Goal: Task Accomplishment & Management: Complete application form

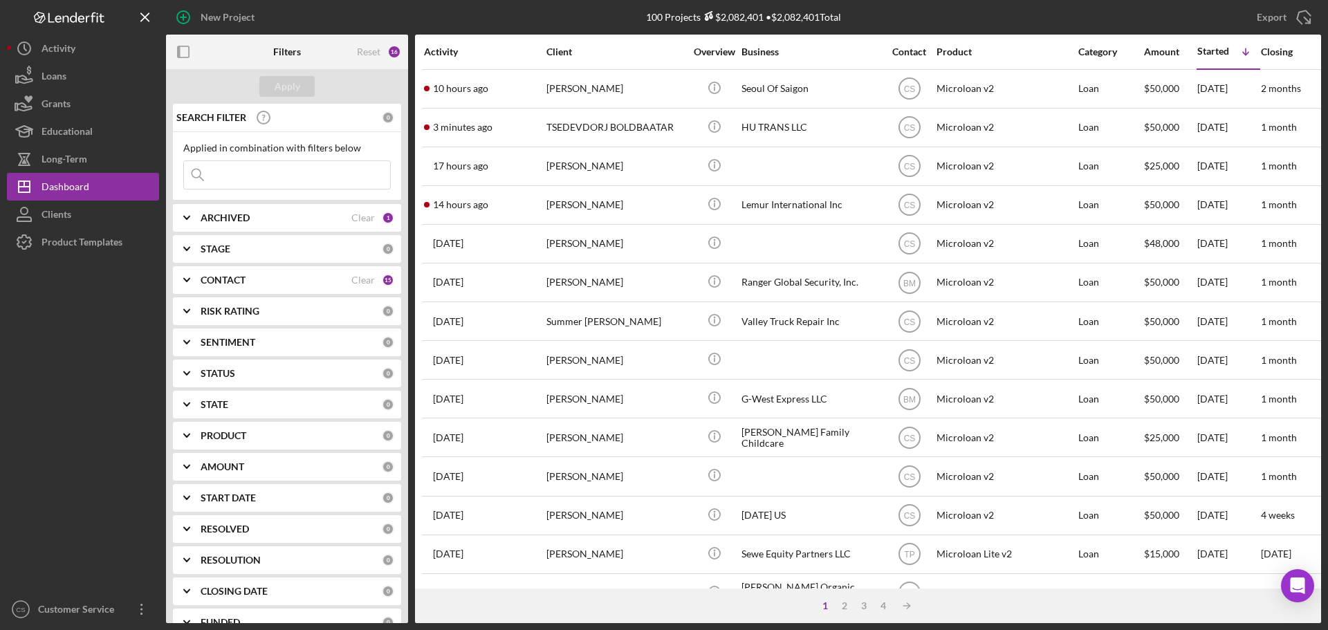
click at [98, 342] on div at bounding box center [83, 426] width 152 height 340
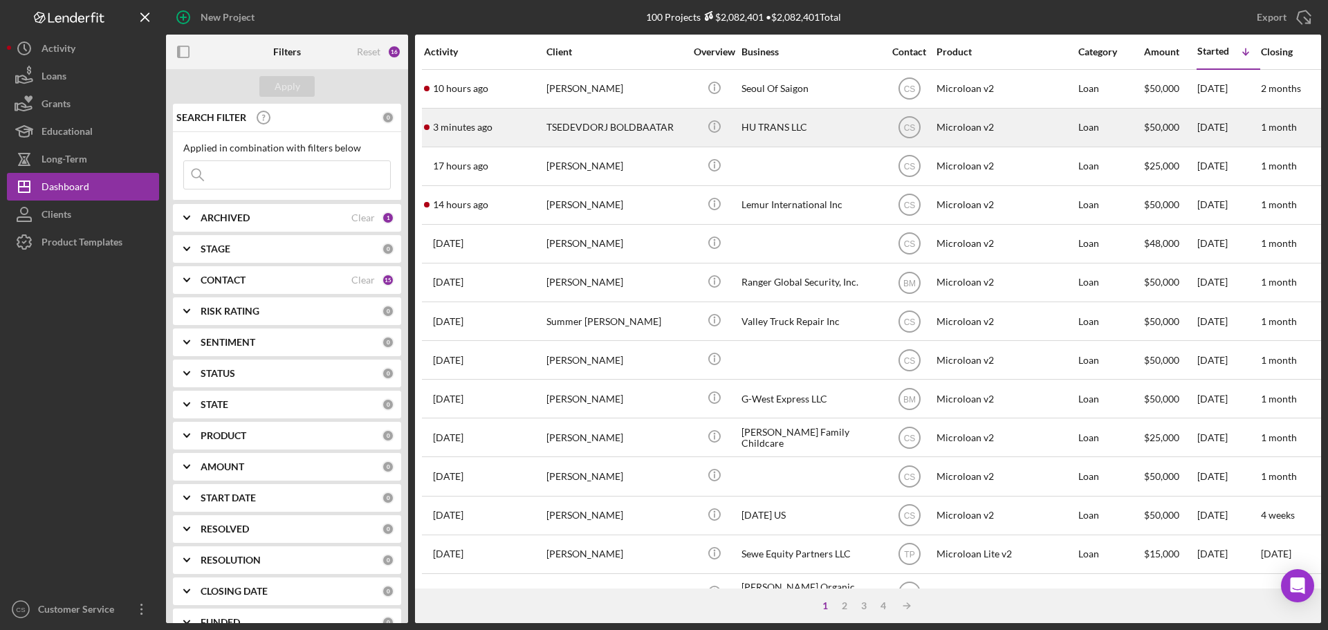
click at [686, 124] on td "TSEDEVDORJ BOLDBAATAR" at bounding box center [617, 127] width 142 height 39
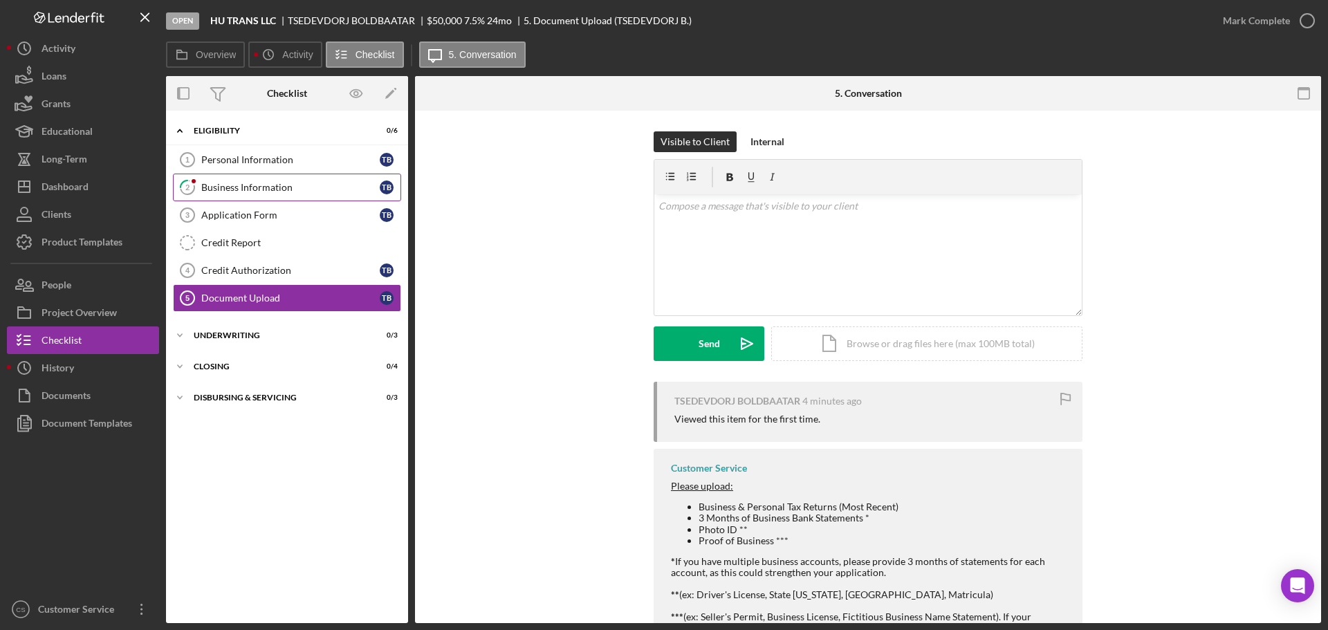
click at [317, 179] on link "2 Business Information T B" at bounding box center [287, 188] width 228 height 28
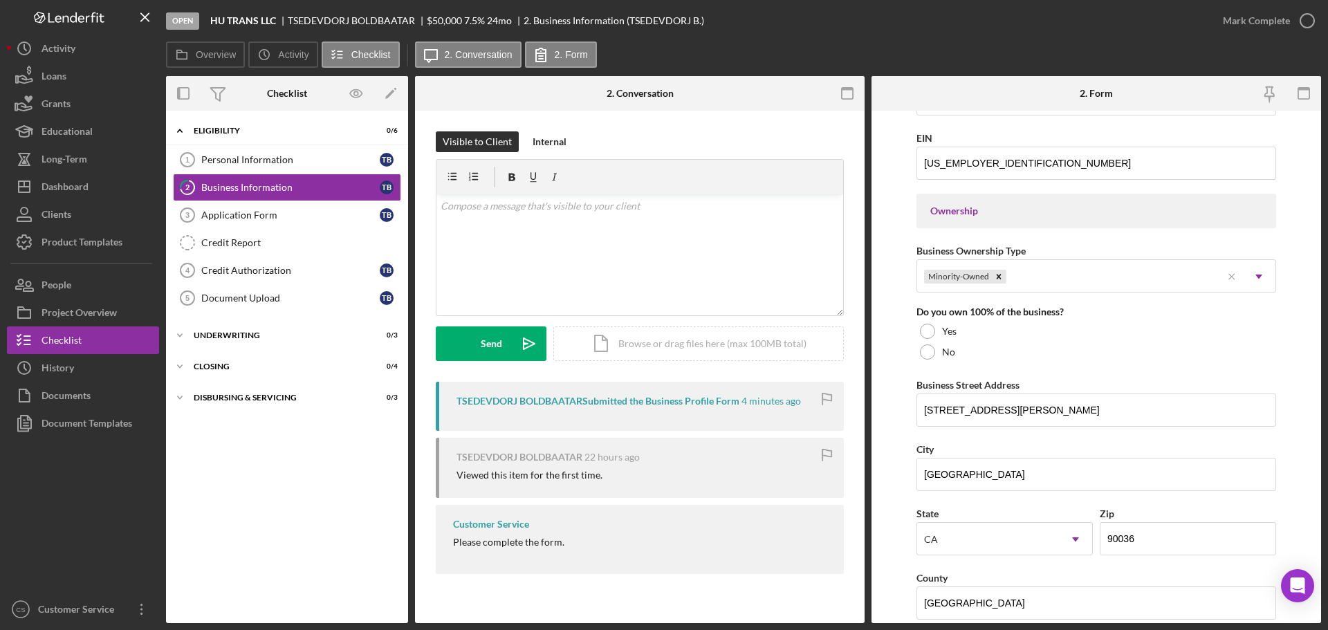
scroll to position [539, 0]
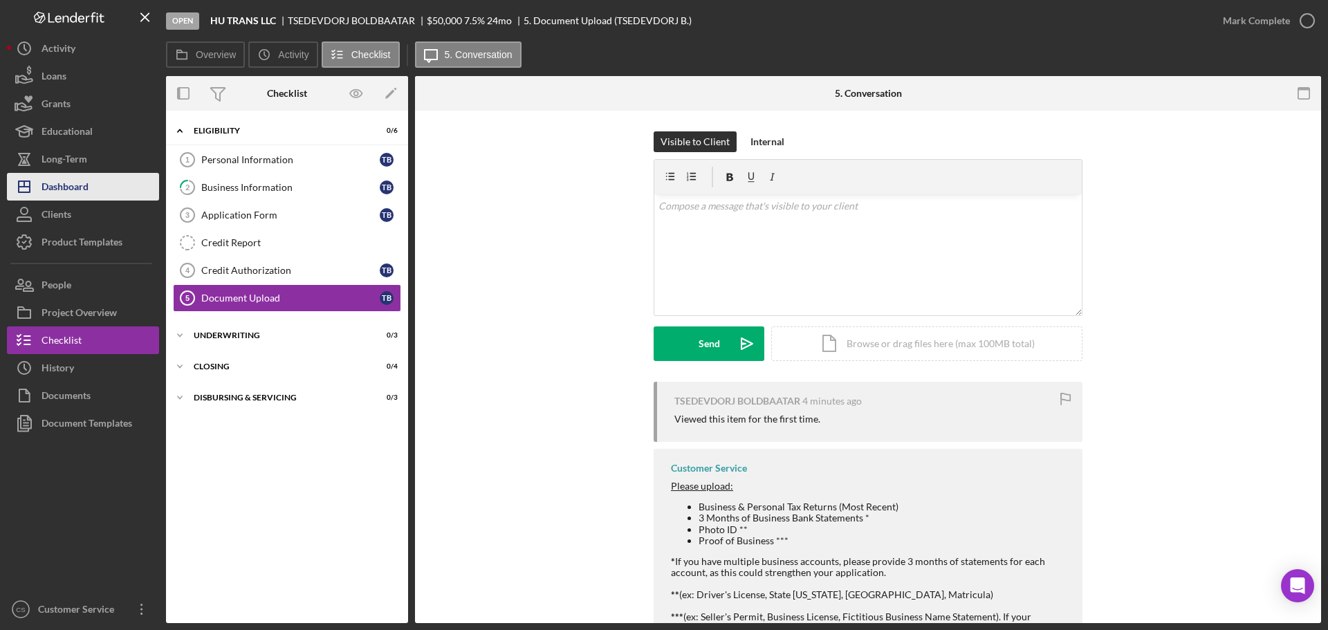
click at [85, 183] on div "Dashboard" at bounding box center [65, 188] width 47 height 31
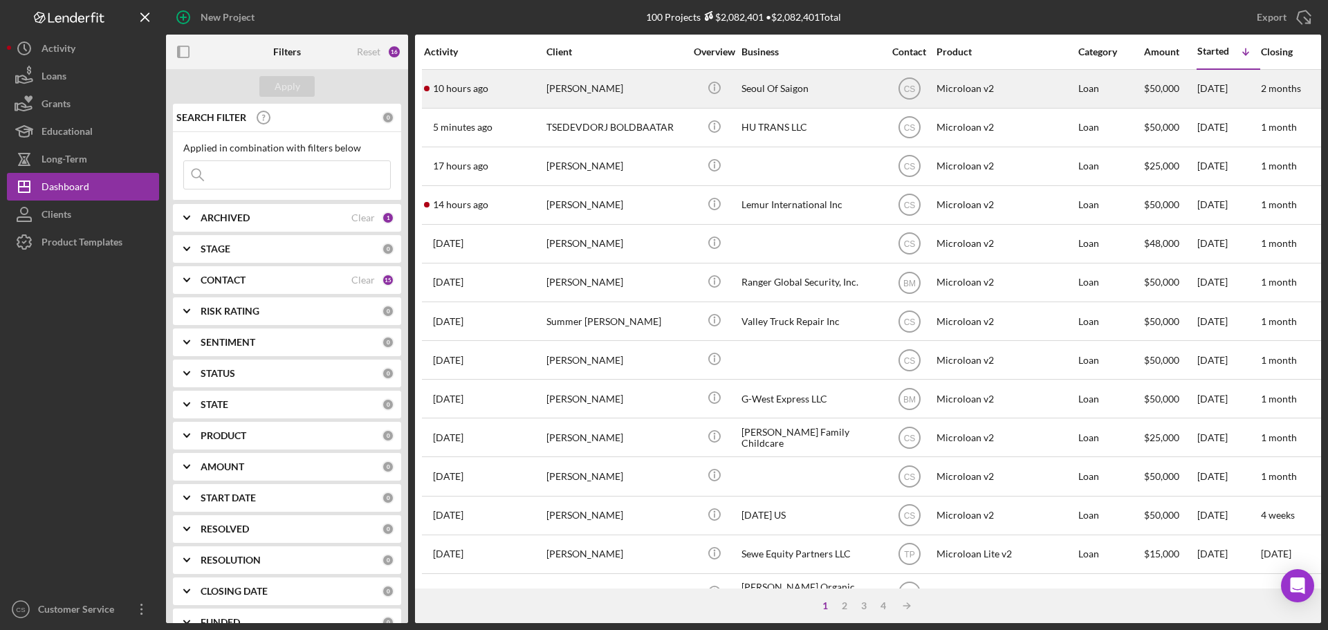
click at [600, 86] on div "[PERSON_NAME]" at bounding box center [615, 89] width 138 height 37
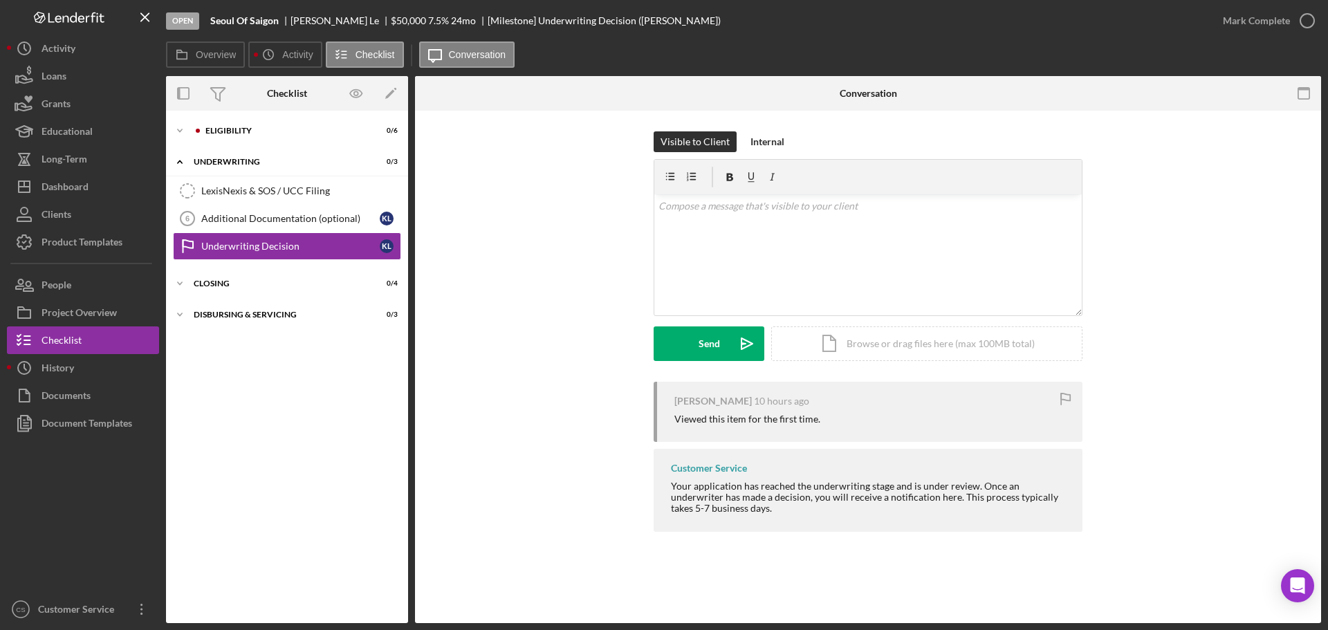
click at [267, 108] on div "Checklist" at bounding box center [287, 93] width 40 height 35
click at [262, 129] on div "Eligibility" at bounding box center [297, 131] width 185 height 8
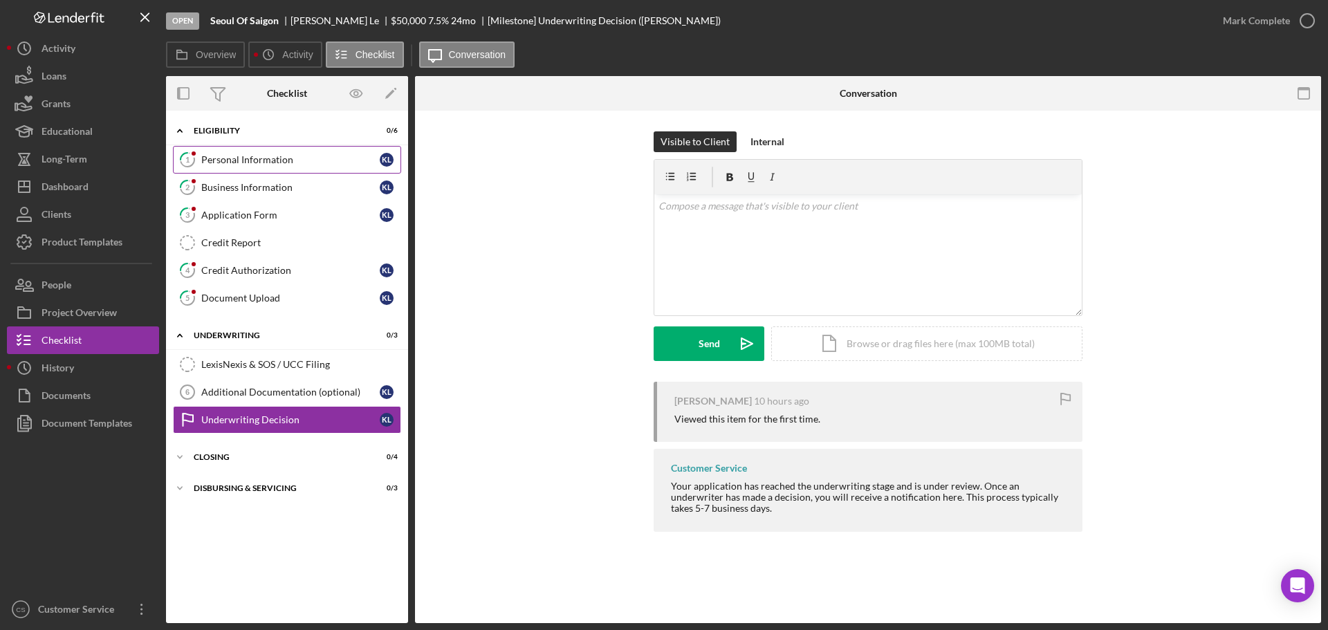
click at [305, 172] on link "1 Personal Information K L" at bounding box center [287, 160] width 228 height 28
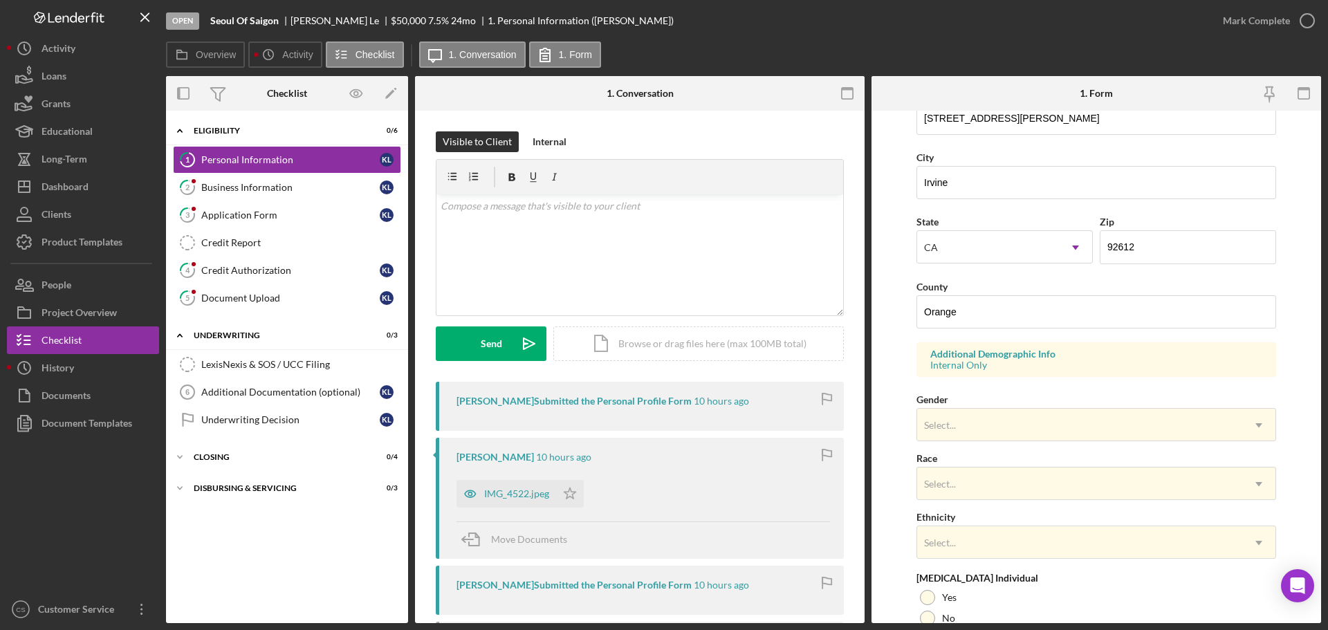
scroll to position [65, 0]
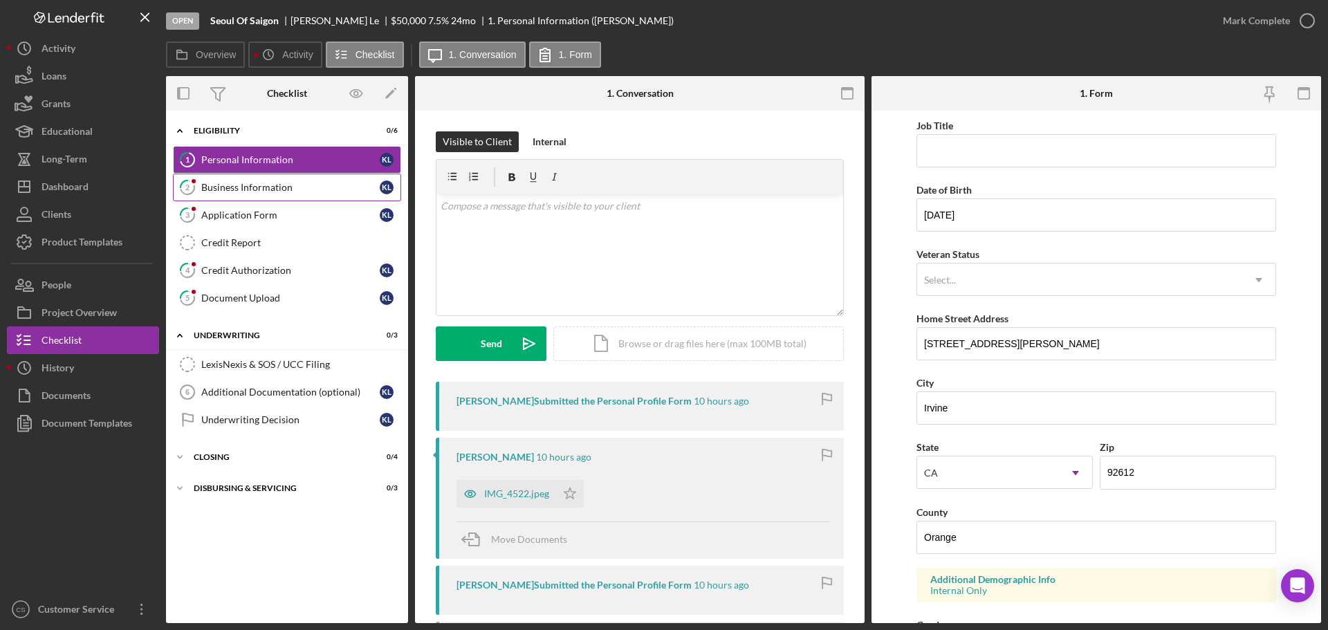
click at [246, 185] on div "Business Information" at bounding box center [290, 187] width 178 height 11
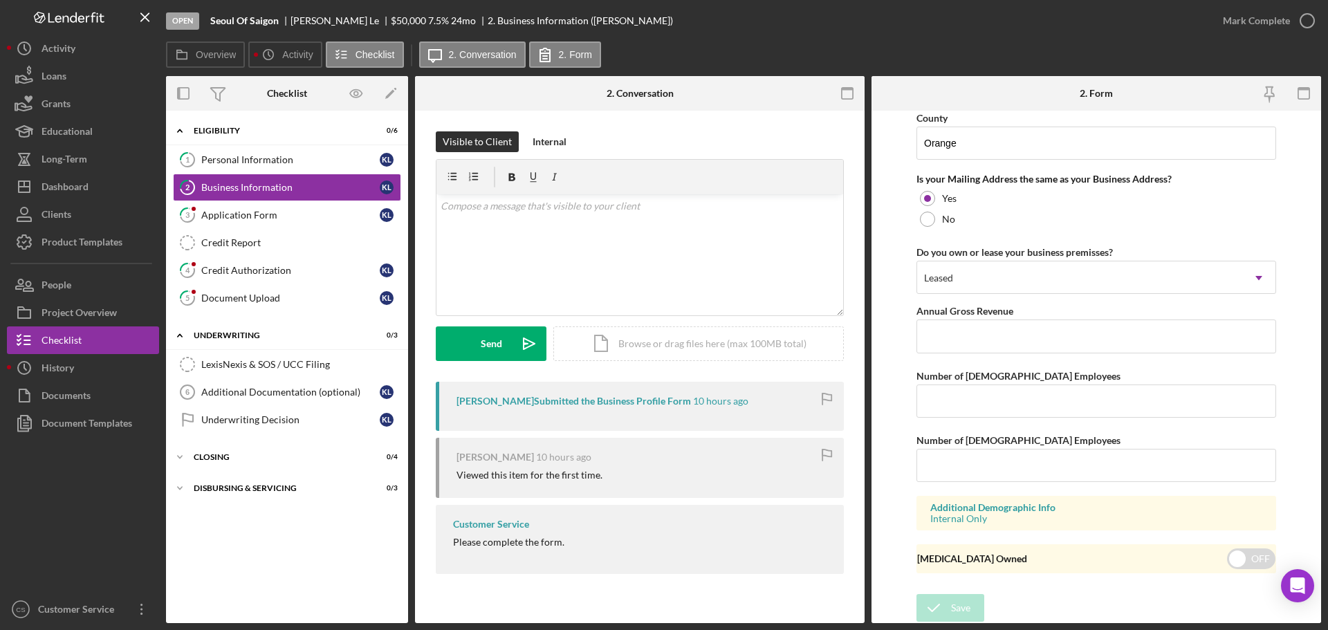
scroll to position [1023, 0]
click at [279, 201] on link "3 Application Form K L" at bounding box center [287, 215] width 228 height 28
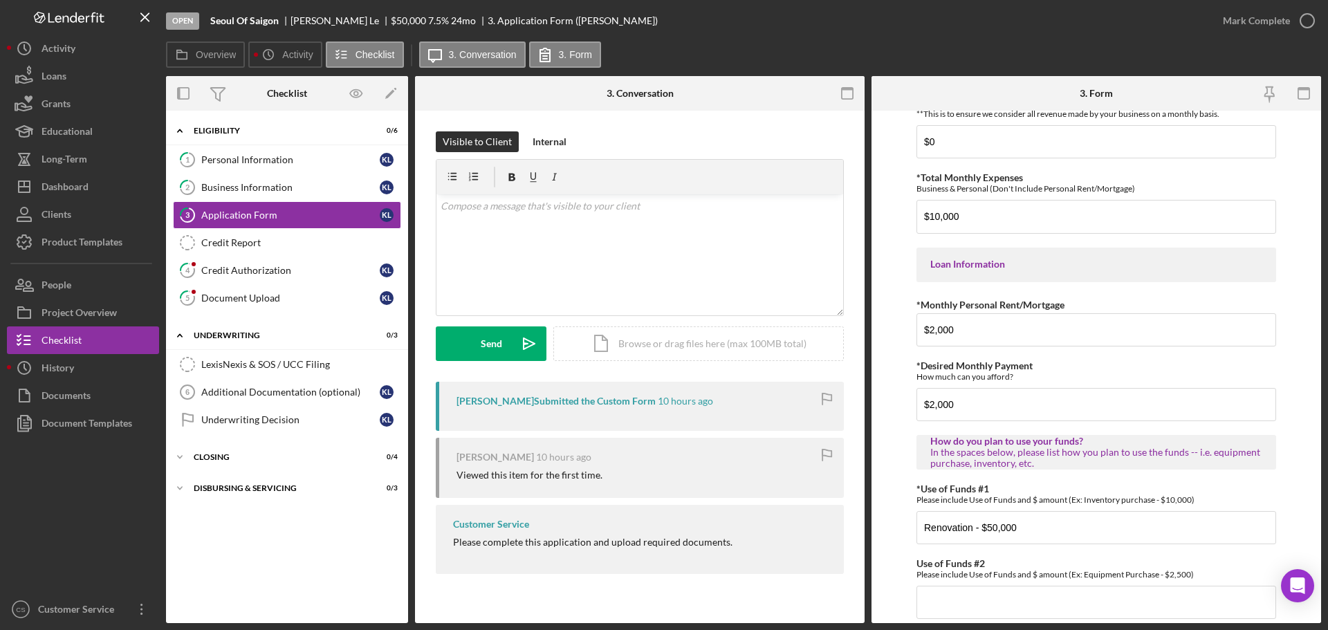
scroll to position [689, 0]
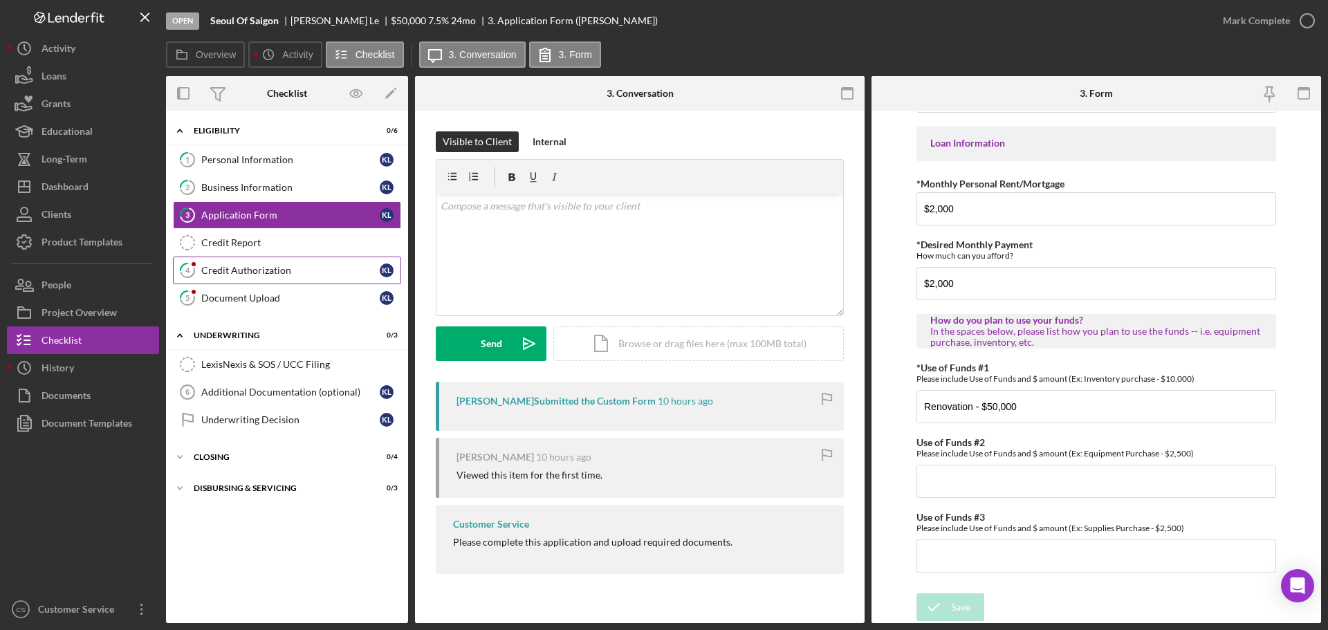
click at [304, 268] on div "Credit Authorization" at bounding box center [290, 270] width 178 height 11
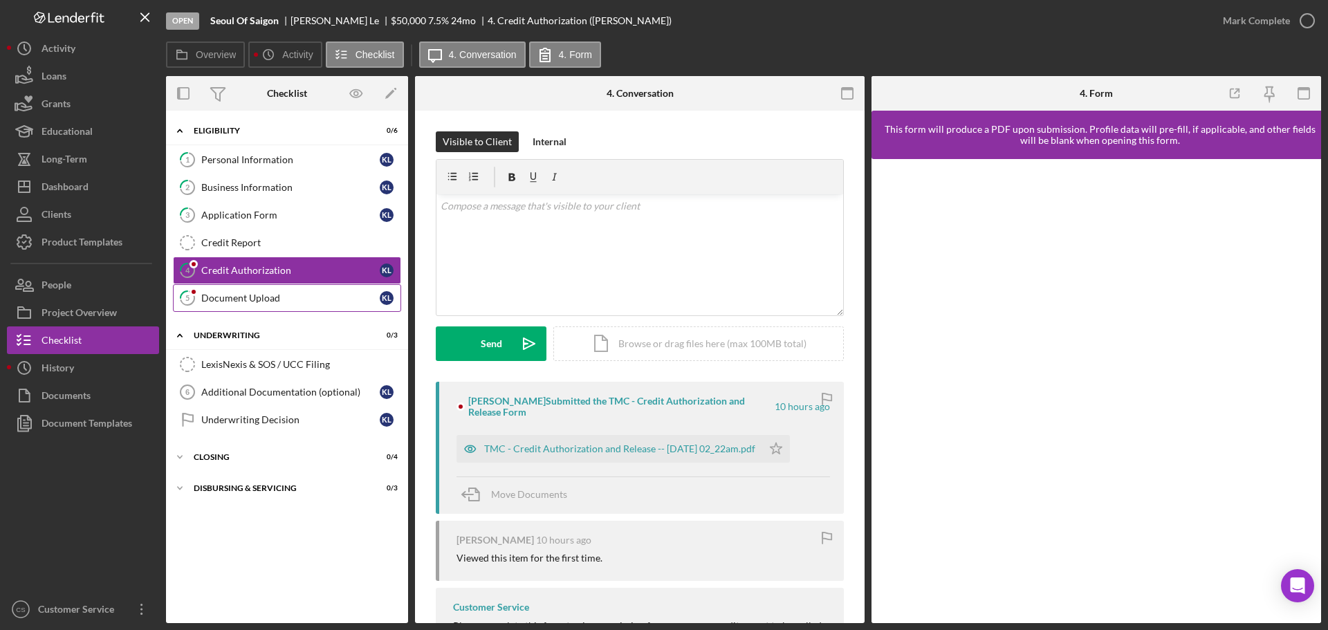
click at [286, 289] on link "5 Document Upload K L" at bounding box center [287, 298] width 228 height 28
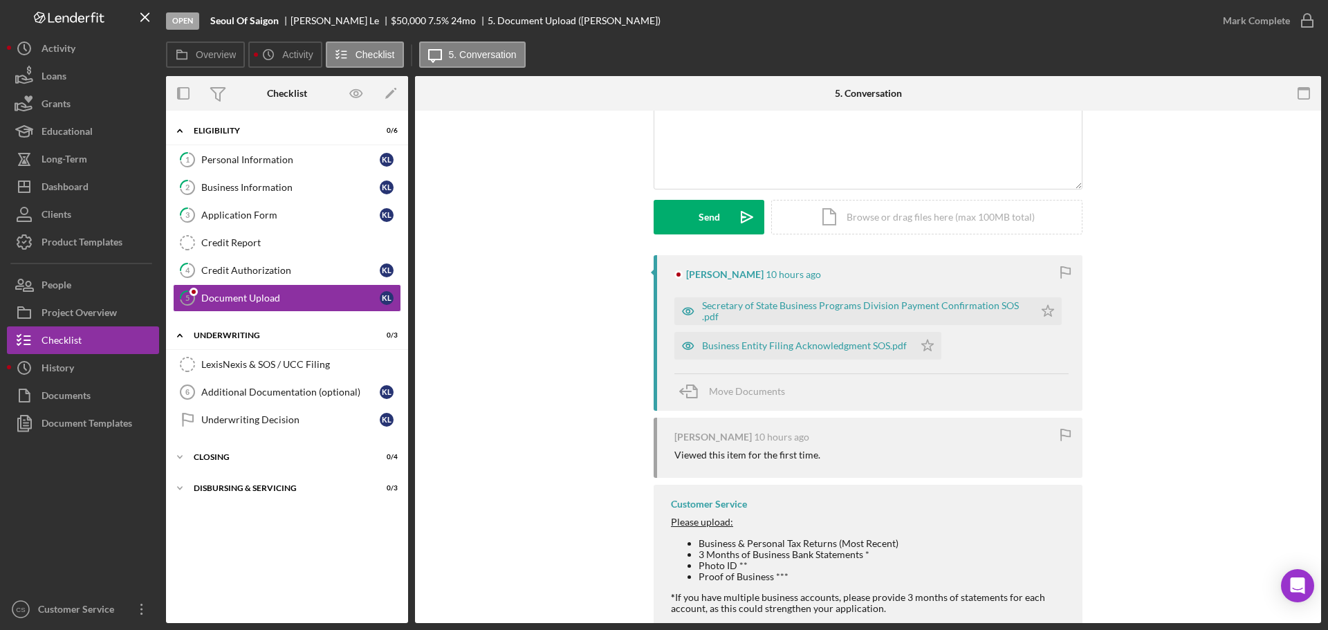
scroll to position [138, 0]
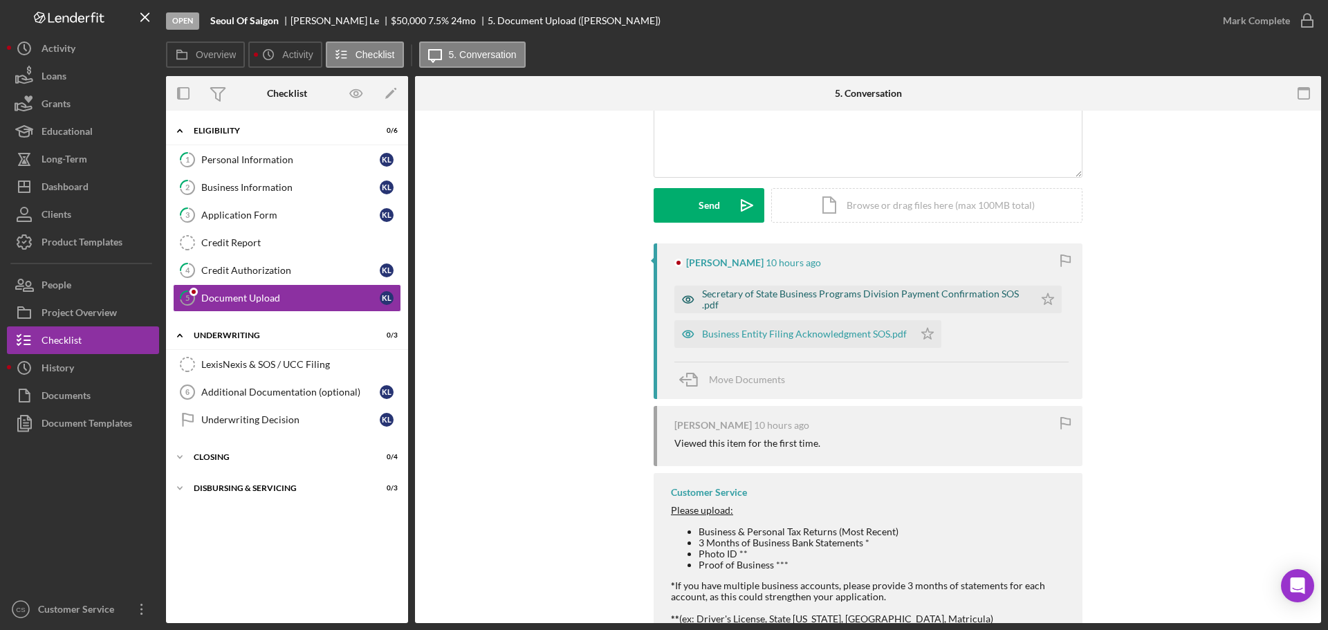
click at [772, 294] on div "Secretary of State Business Programs Division Payment Confirmation SOS .pdf" at bounding box center [864, 299] width 325 height 22
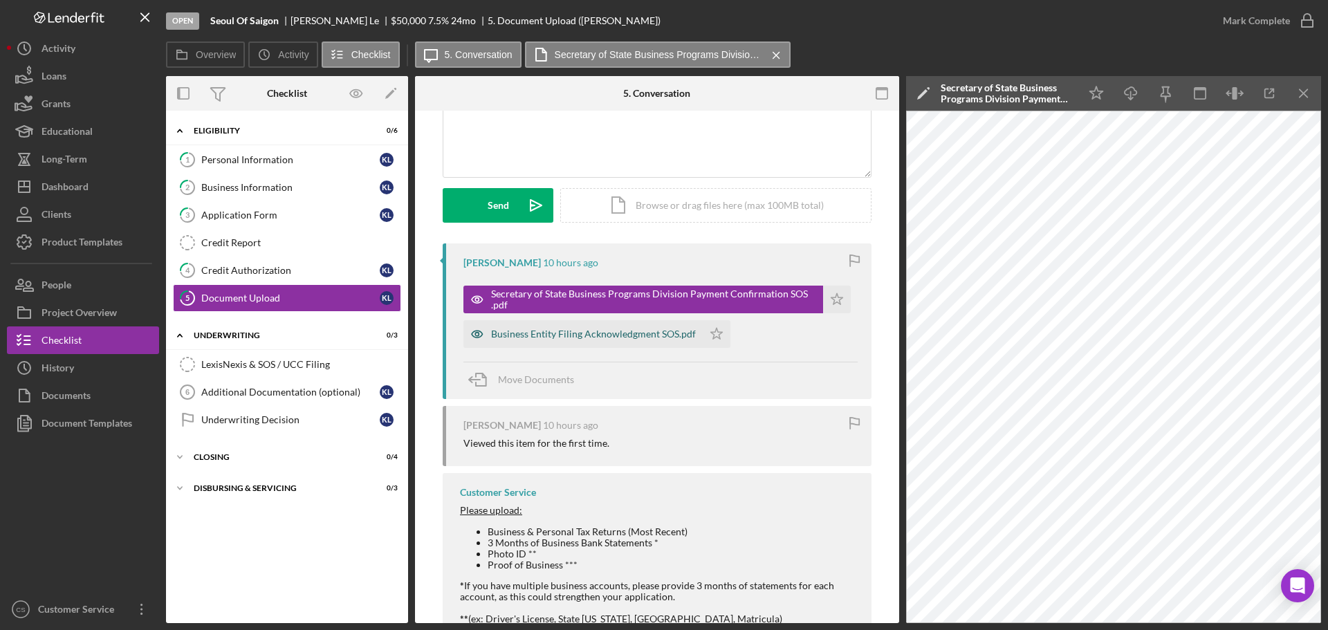
click at [551, 328] on div "Business Entity Filing Acknowledgment SOS.pdf" at bounding box center [582, 334] width 239 height 28
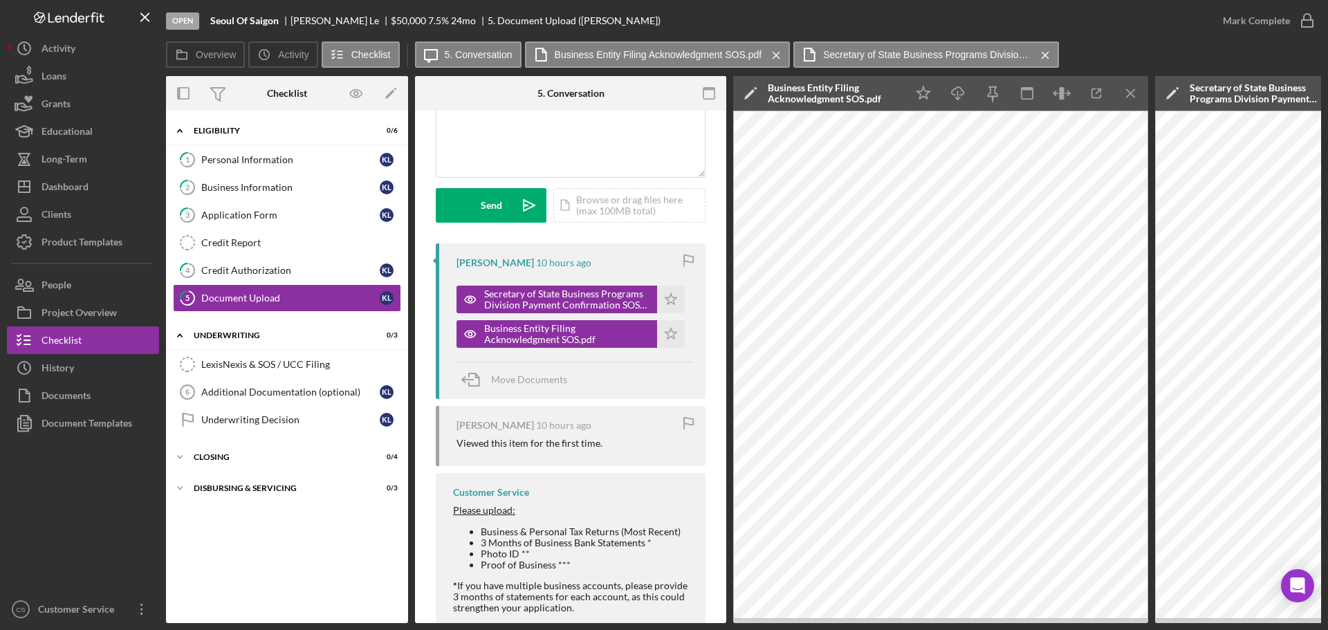
click at [1242, 48] on div "Overview Icon/History Activity Checklist Icon/Message 5. Conversation Business …" at bounding box center [743, 56] width 1155 height 28
